Goal: Transaction & Acquisition: Purchase product/service

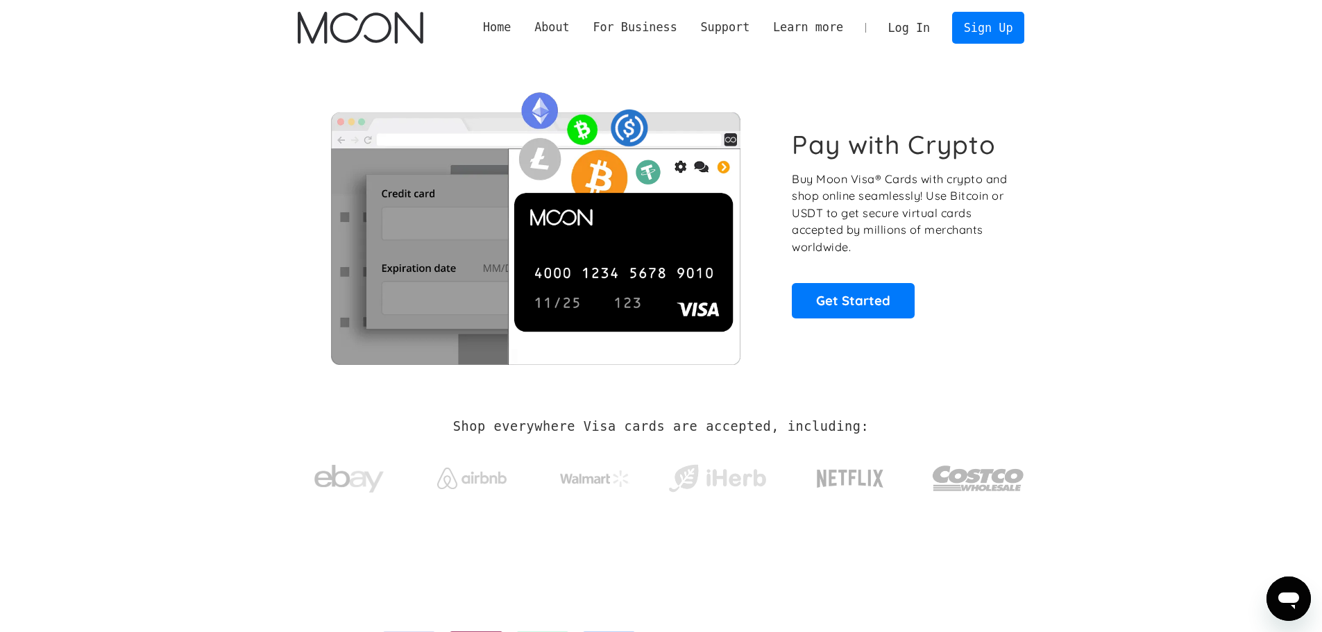
click at [929, 31] on link "Log In" at bounding box center [909, 27] width 65 height 31
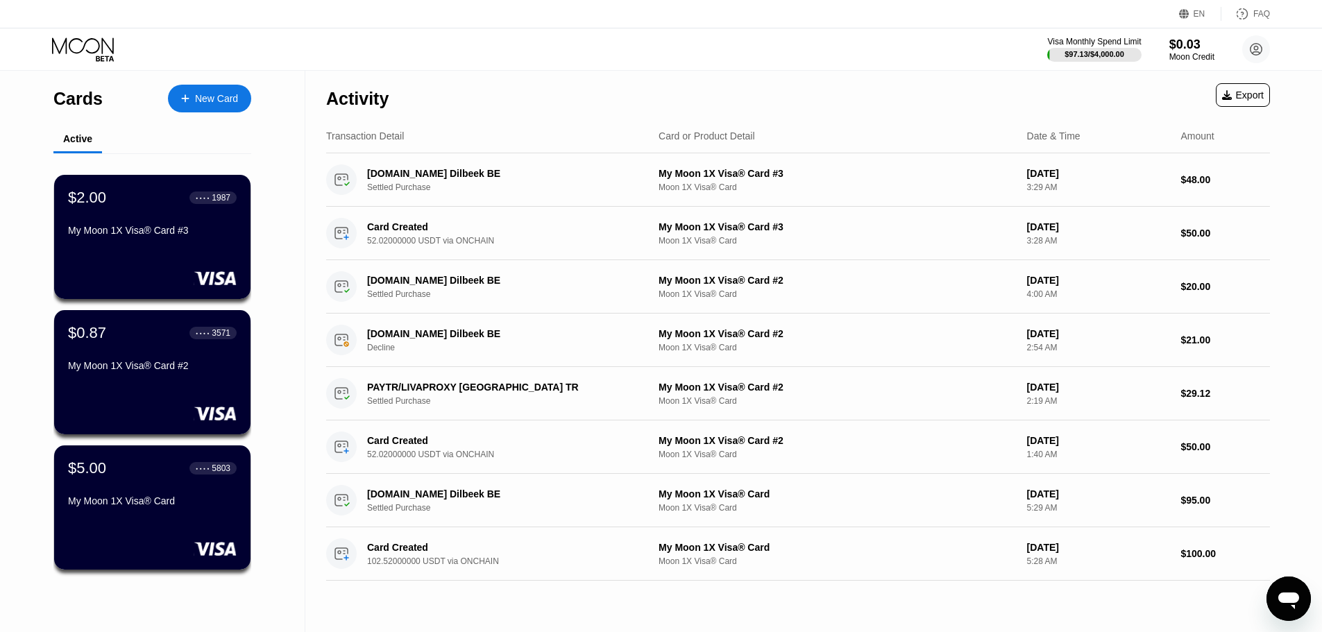
click at [217, 99] on div "New Card" at bounding box center [216, 99] width 43 height 12
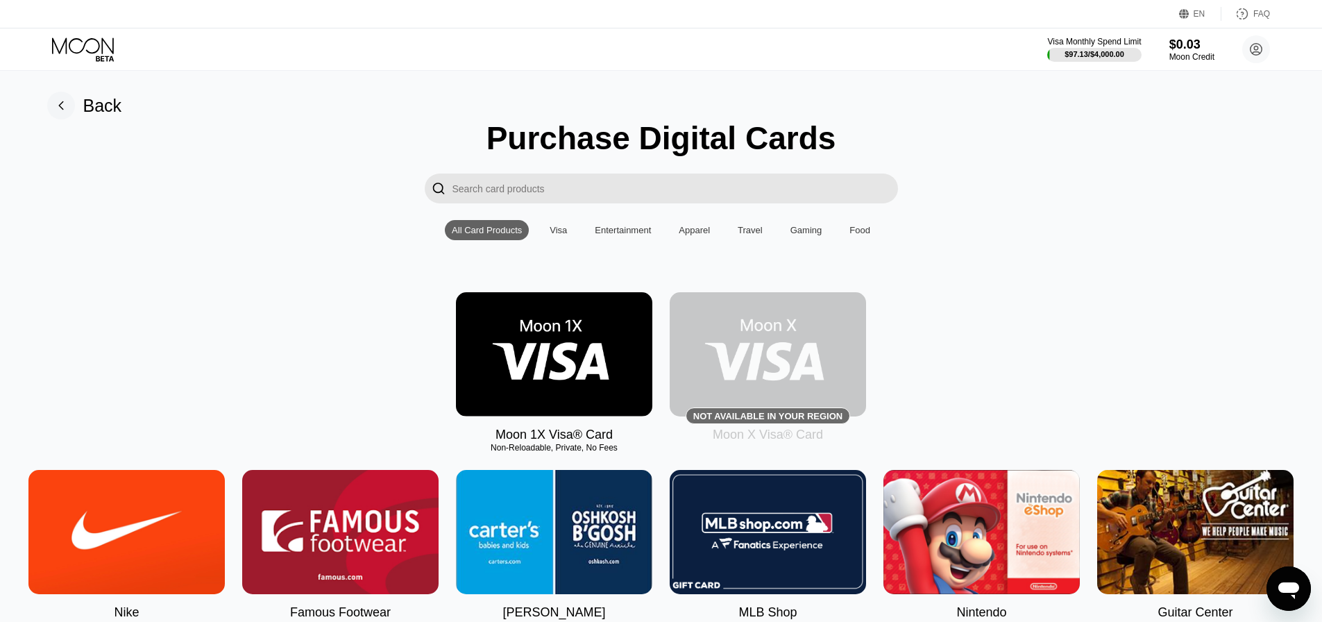
click at [511, 197] on input "Search card products" at bounding box center [676, 189] width 446 height 30
click at [554, 190] on input "Search card products" at bounding box center [676, 189] width 446 height 30
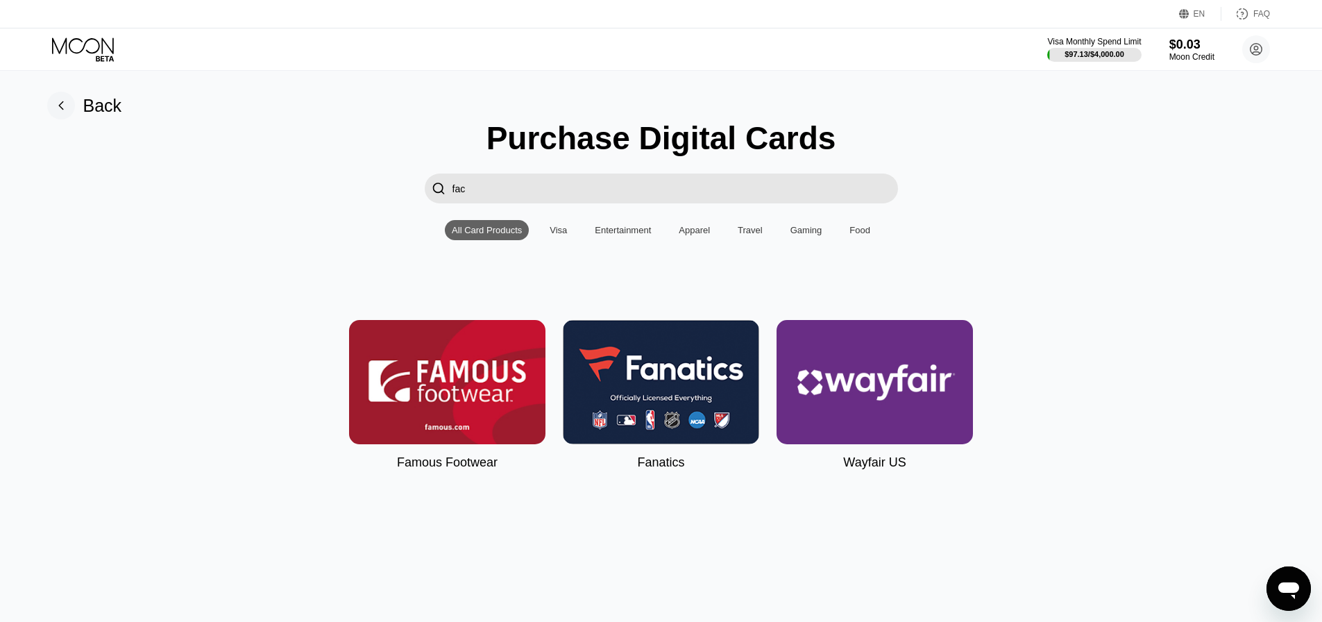
type input "face"
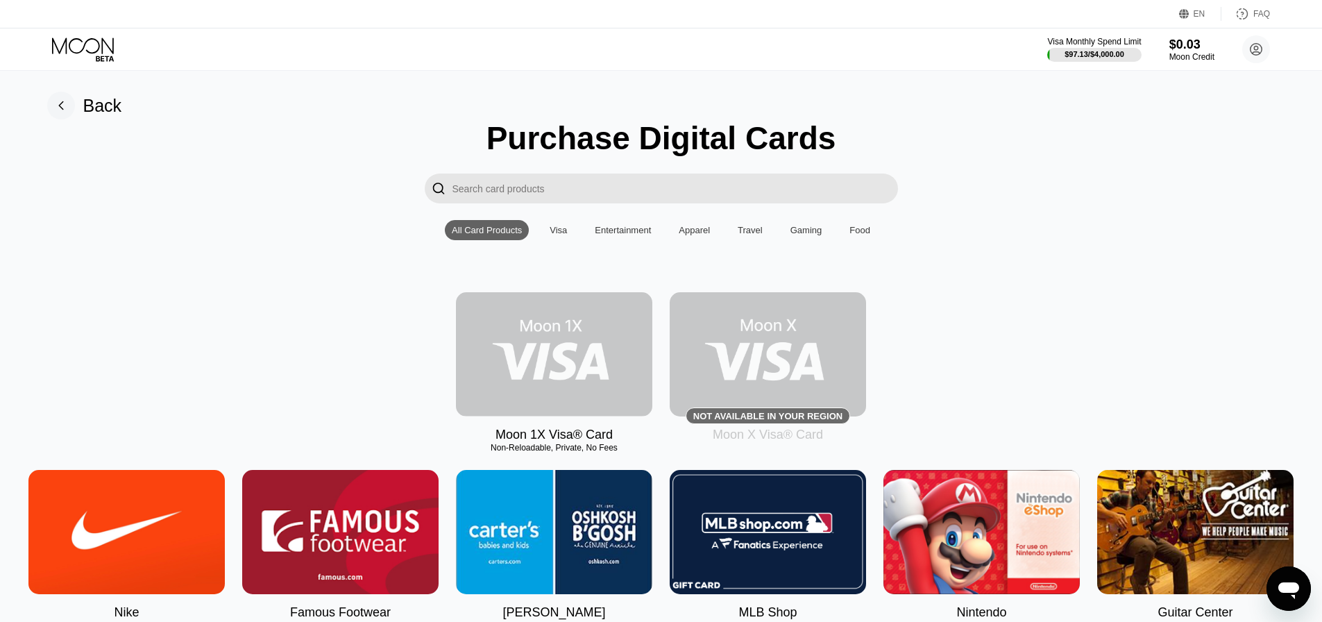
click at [536, 321] on img at bounding box center [554, 354] width 196 height 124
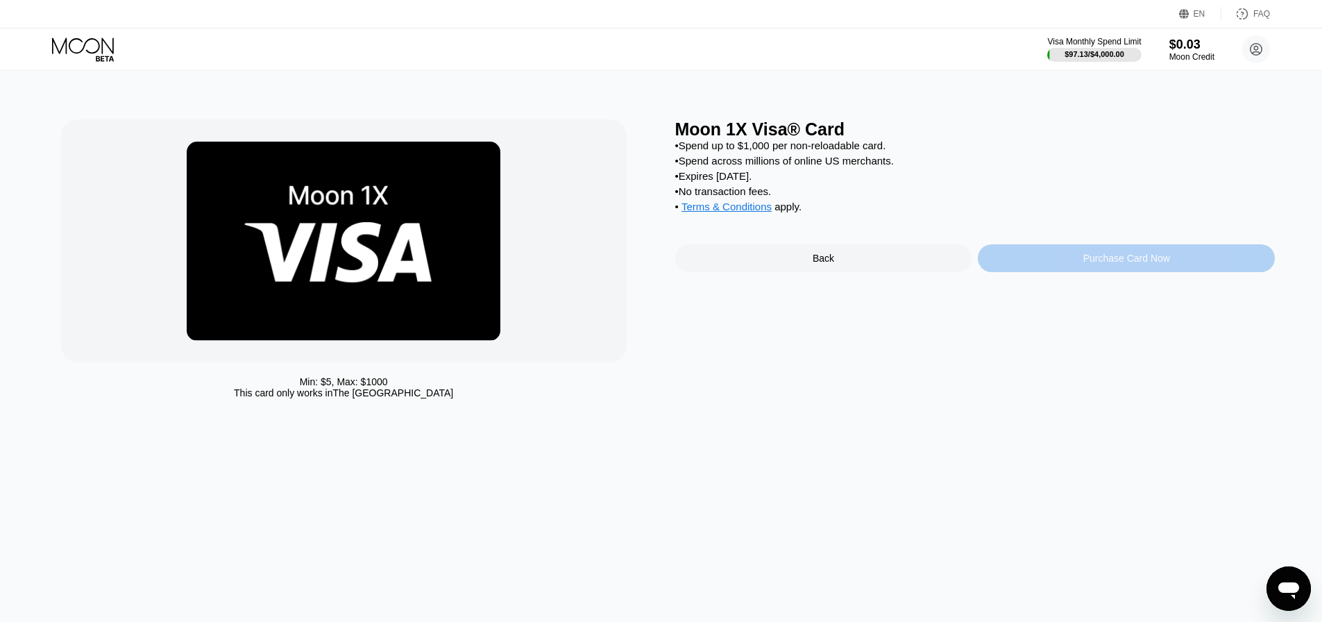
click at [1021, 271] on div "Purchase Card Now" at bounding box center [1126, 258] width 297 height 28
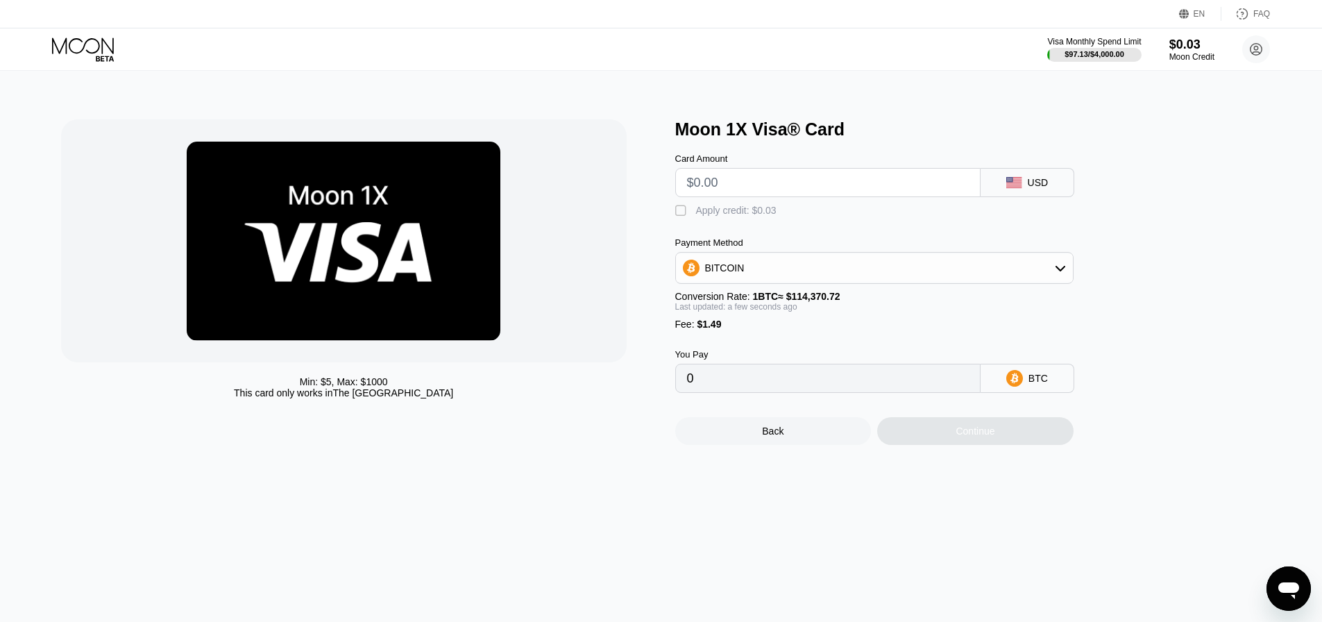
click at [804, 189] on input "text" at bounding box center [828, 183] width 282 height 28
type input "$5"
type input "0.00005675"
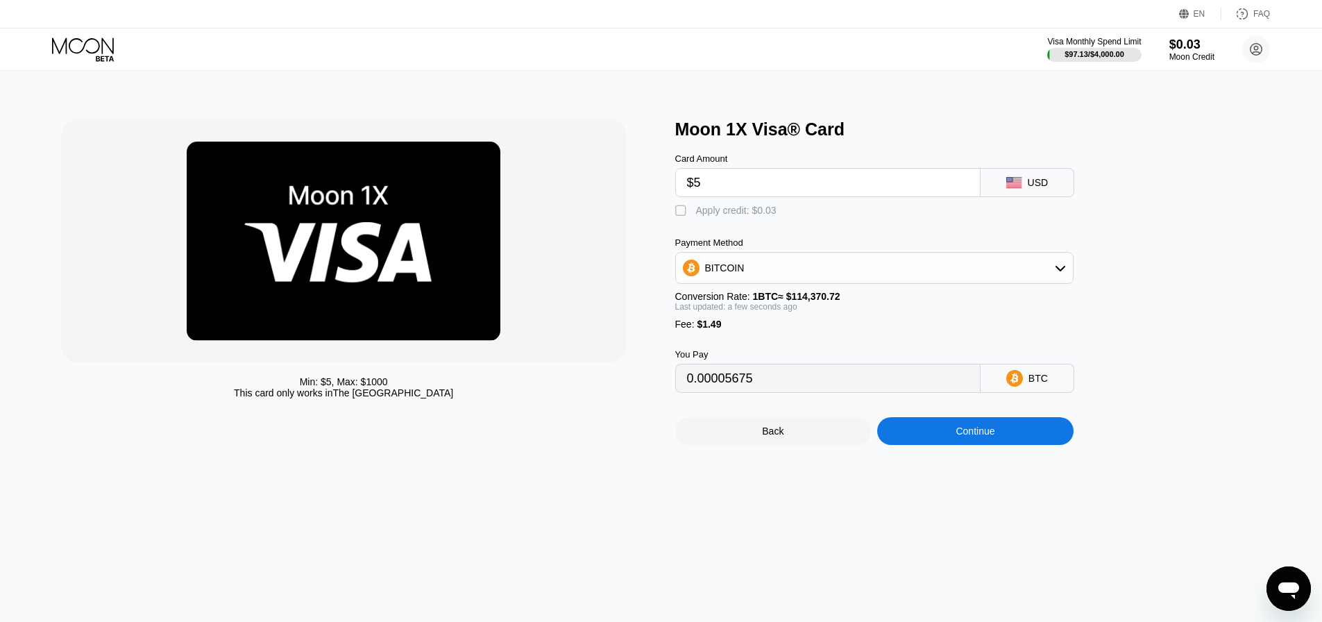
type input "$50"
type input "0.00045021"
click at [871, 140] on div "Moon 1X Visa® Card" at bounding box center [975, 129] width 600 height 20
drag, startPoint x: 739, startPoint y: 185, endPoint x: 658, endPoint y: 194, distance: 81.6
click at [658, 194] on div "Min: $ 5 , Max: $ 1000 This card only works in The United States Moon 1X Visa® …" at bounding box center [661, 282] width 1201 height 326
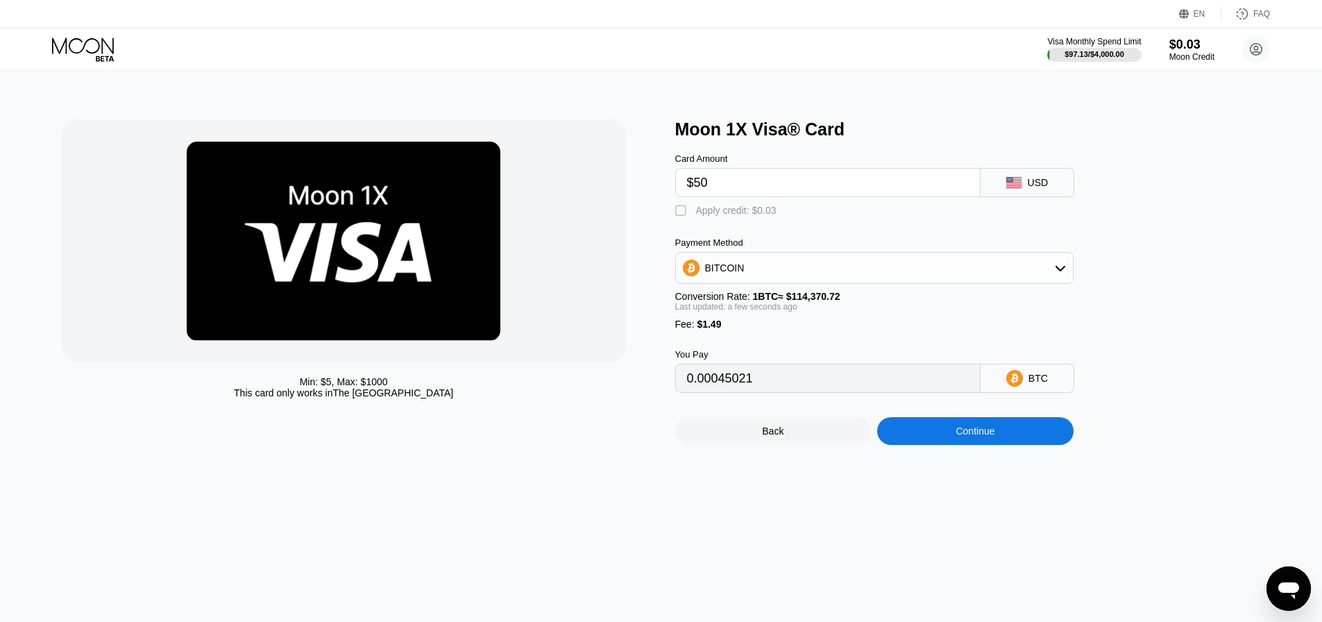
type input "$6"
type input "0.00006549"
type input "$60"
type input "0.00053764"
type input "$60"
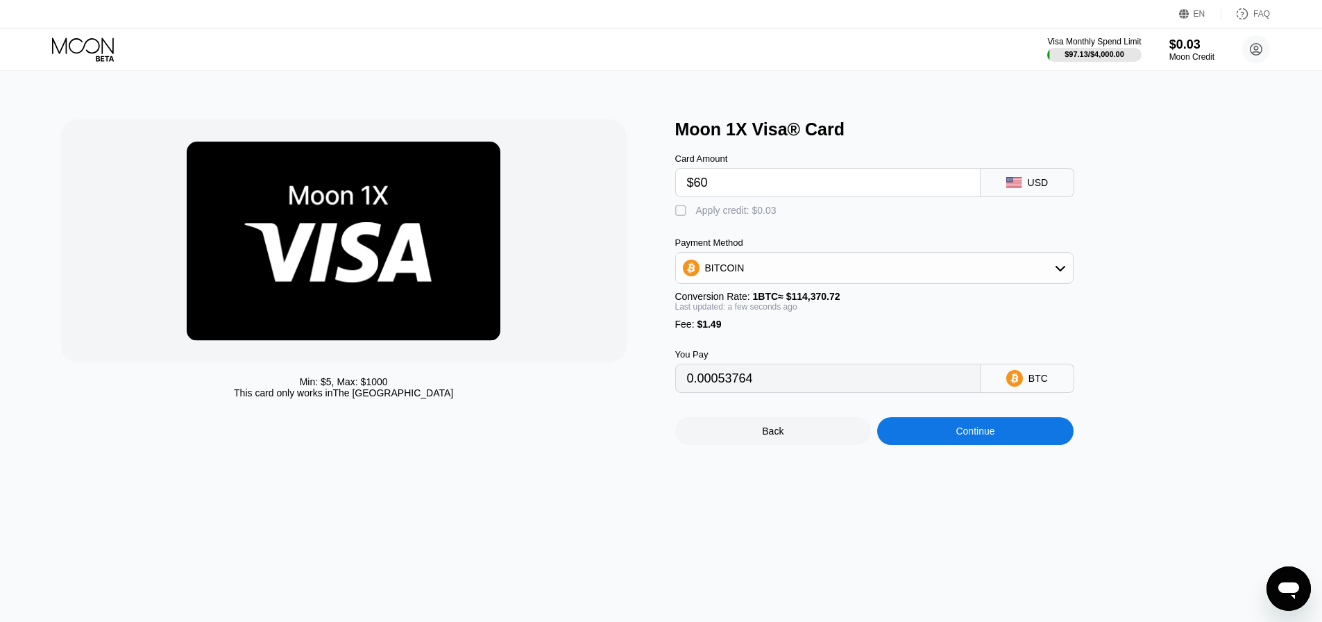
click at [922, 137] on div "Moon 1X Visa® Card" at bounding box center [975, 129] width 600 height 20
click at [901, 273] on div "BITCOIN" at bounding box center [874, 268] width 397 height 28
click at [781, 342] on div "USDT on TRON" at bounding box center [883, 336] width 360 height 11
type input "62.11"
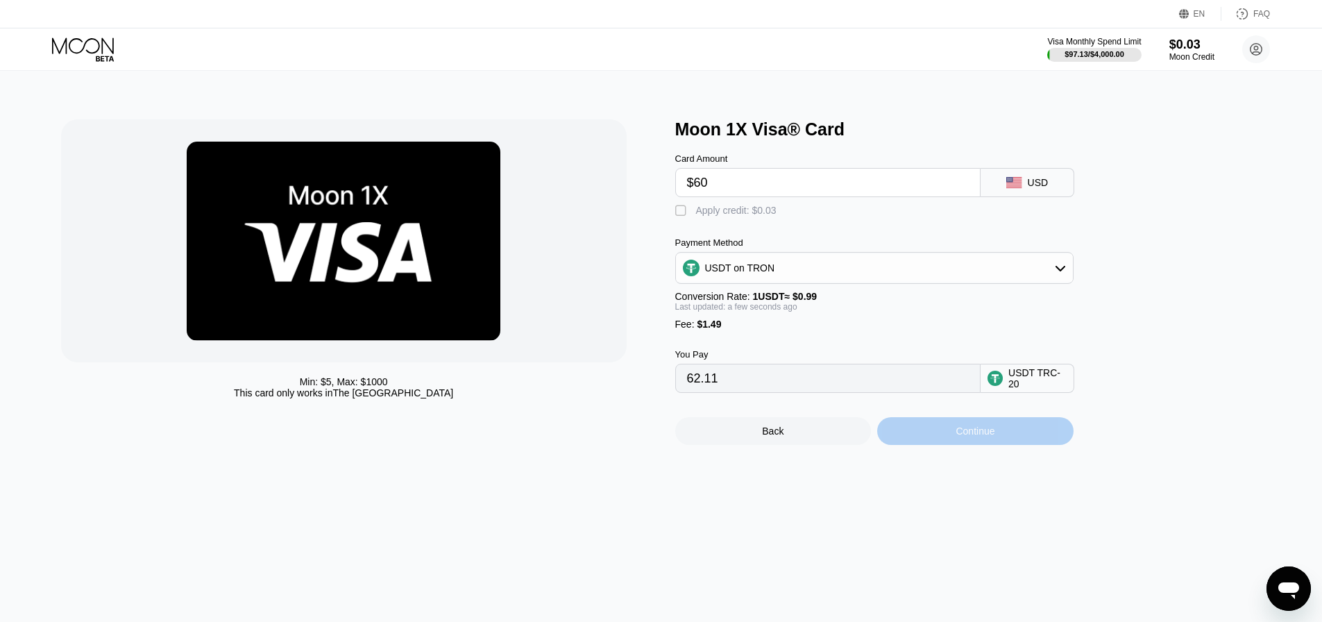
click at [999, 442] on div "Continue" at bounding box center [975, 431] width 196 height 28
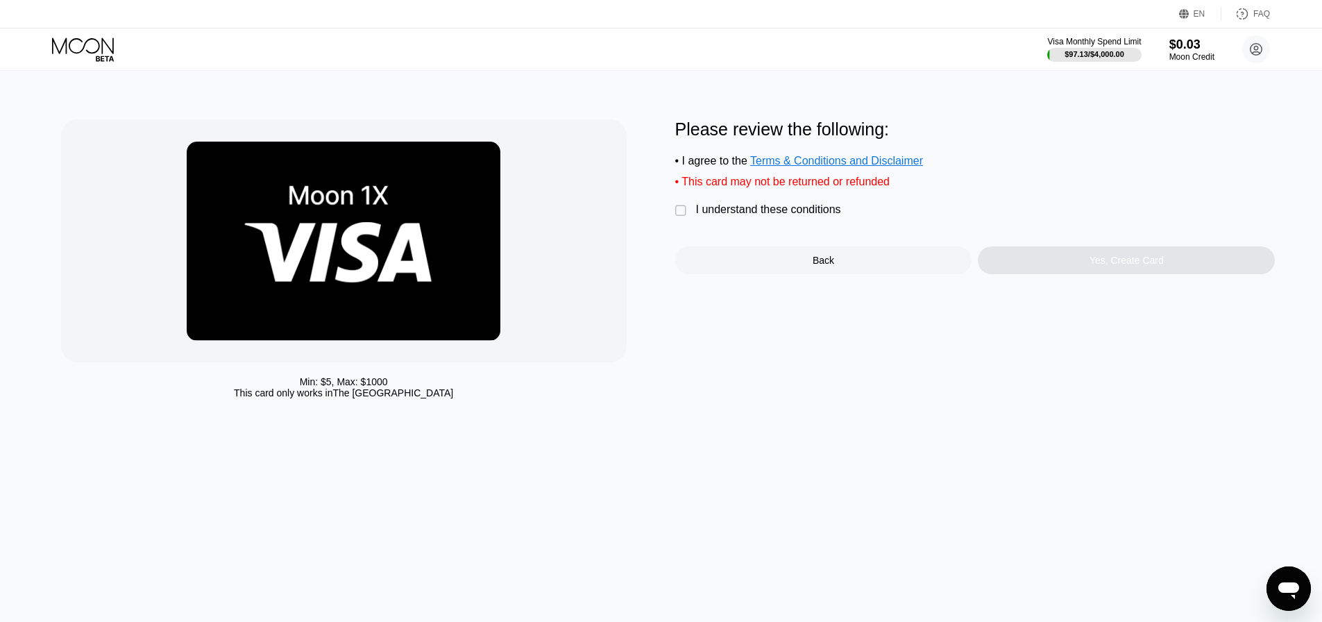
click at [673, 222] on div "Min: $ 5 , Max: $ 1000 This card only works in The United States Please review …" at bounding box center [661, 262] width 1201 height 286
click at [678, 217] on div "" at bounding box center [682, 211] width 14 height 14
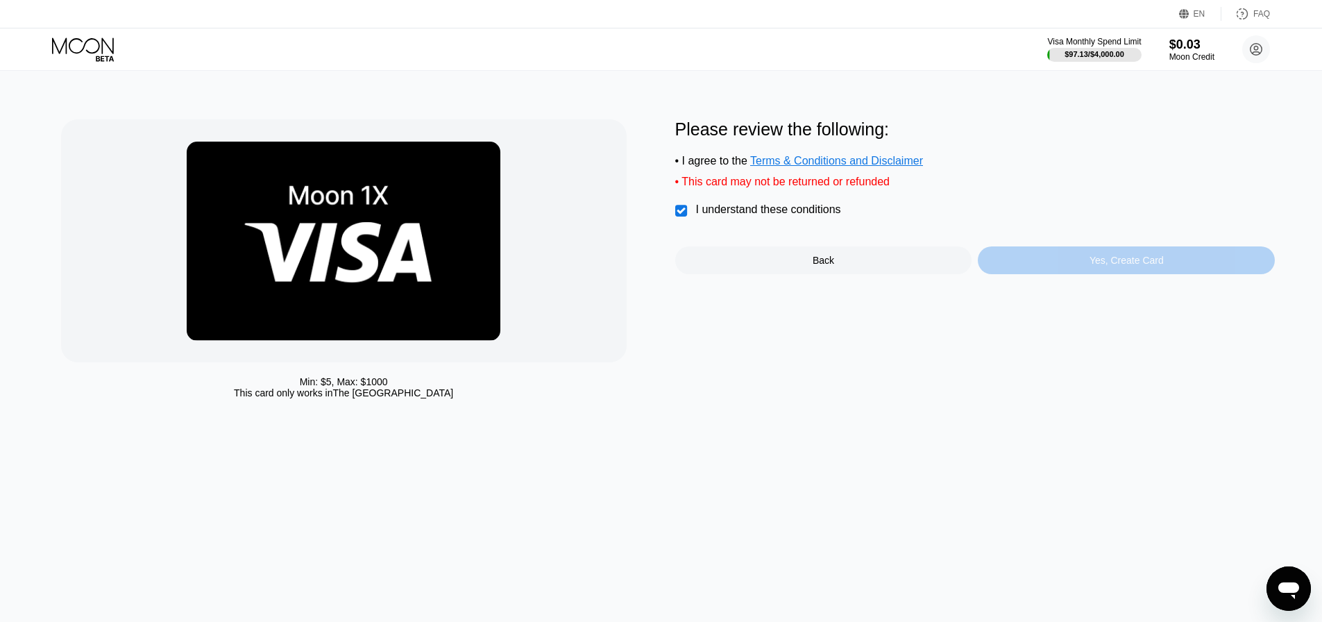
click at [1091, 266] on div "Yes, Create Card" at bounding box center [1127, 260] width 74 height 11
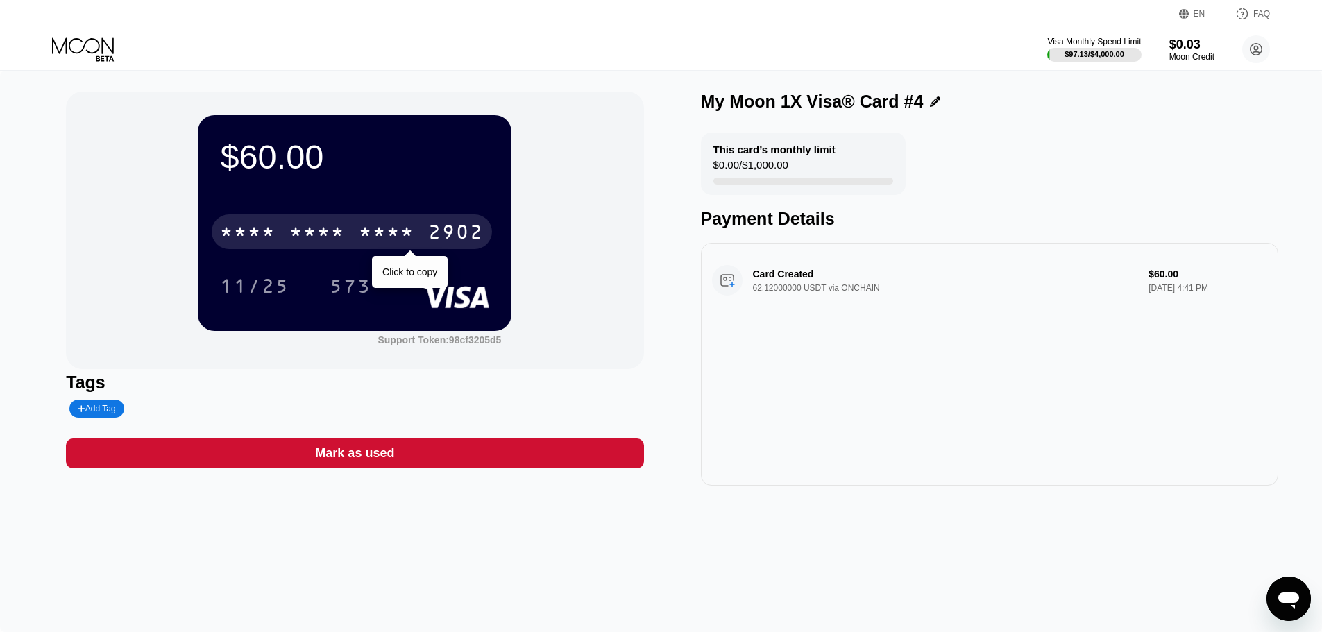
click at [396, 245] on div "* * * *" at bounding box center [387, 234] width 56 height 22
